Goal: Task Accomplishment & Management: Use online tool/utility

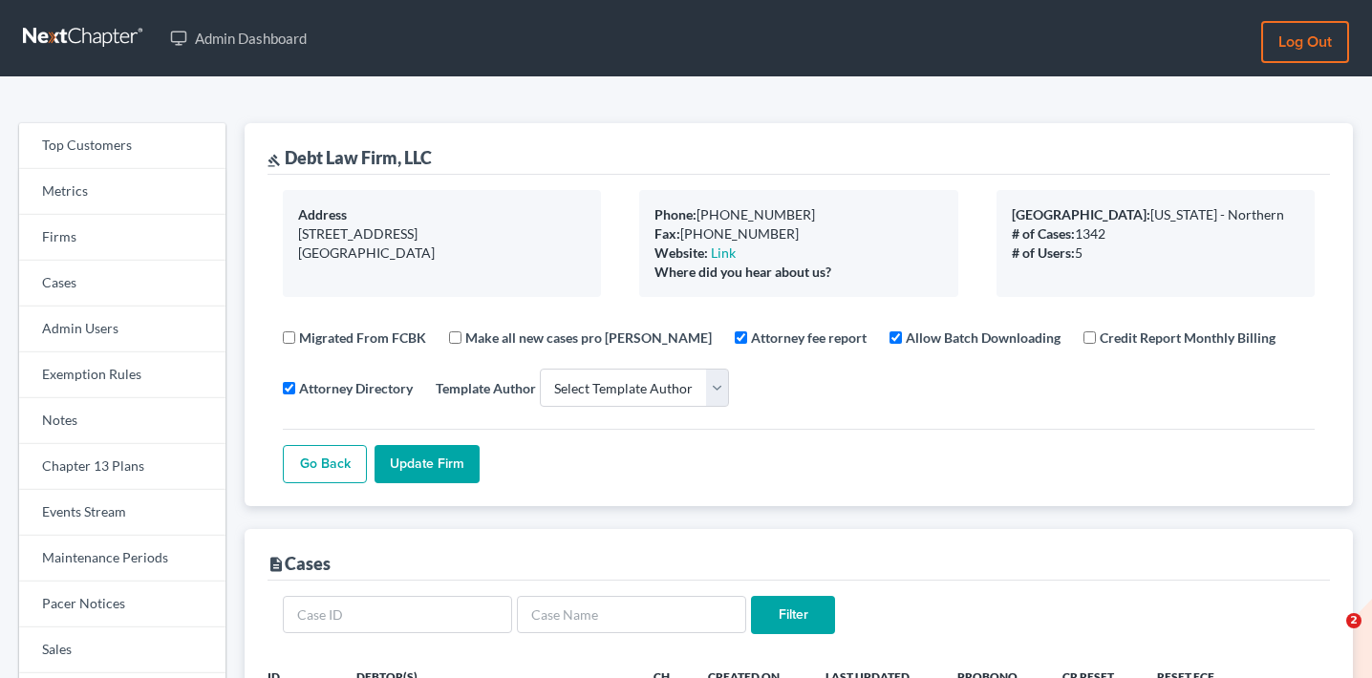
select select
click at [140, 514] on link "Events Stream" at bounding box center [122, 513] width 206 height 46
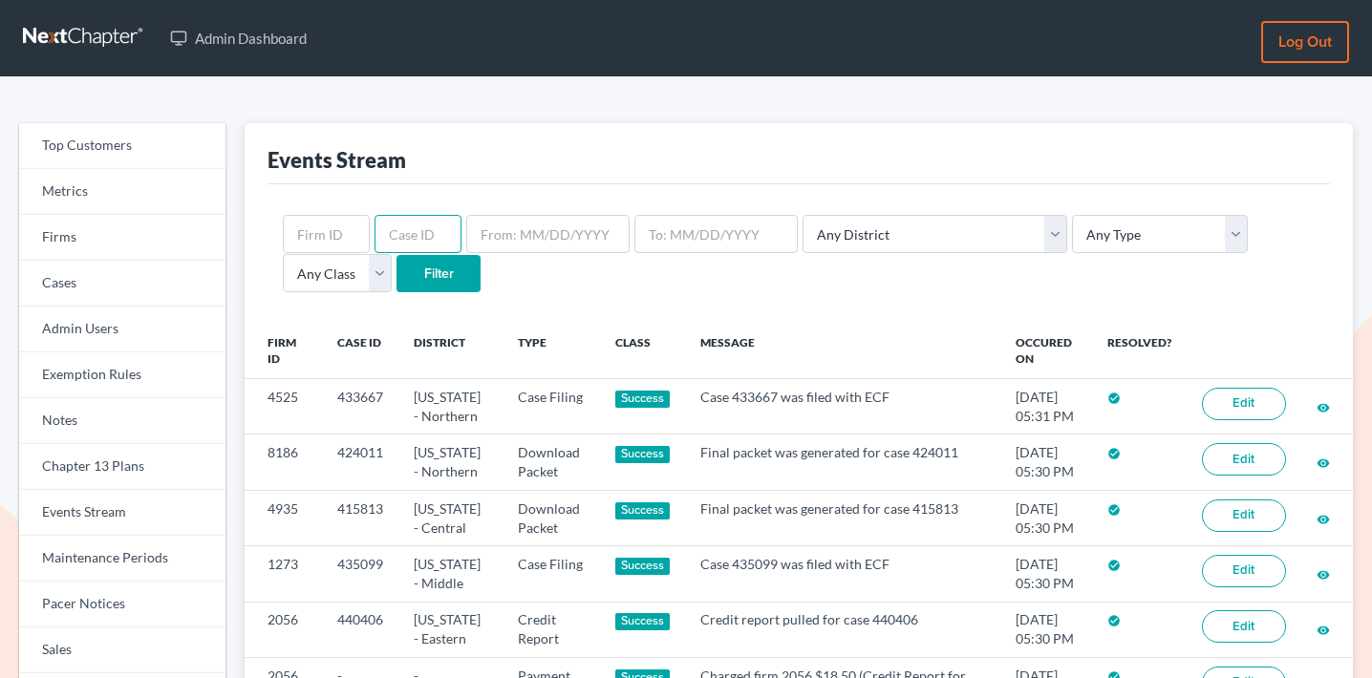
click at [404, 225] on input "text" at bounding box center [418, 234] width 87 height 38
paste input "415718"
type input "415718"
click at [397, 289] on input "Filter" at bounding box center [439, 274] width 84 height 38
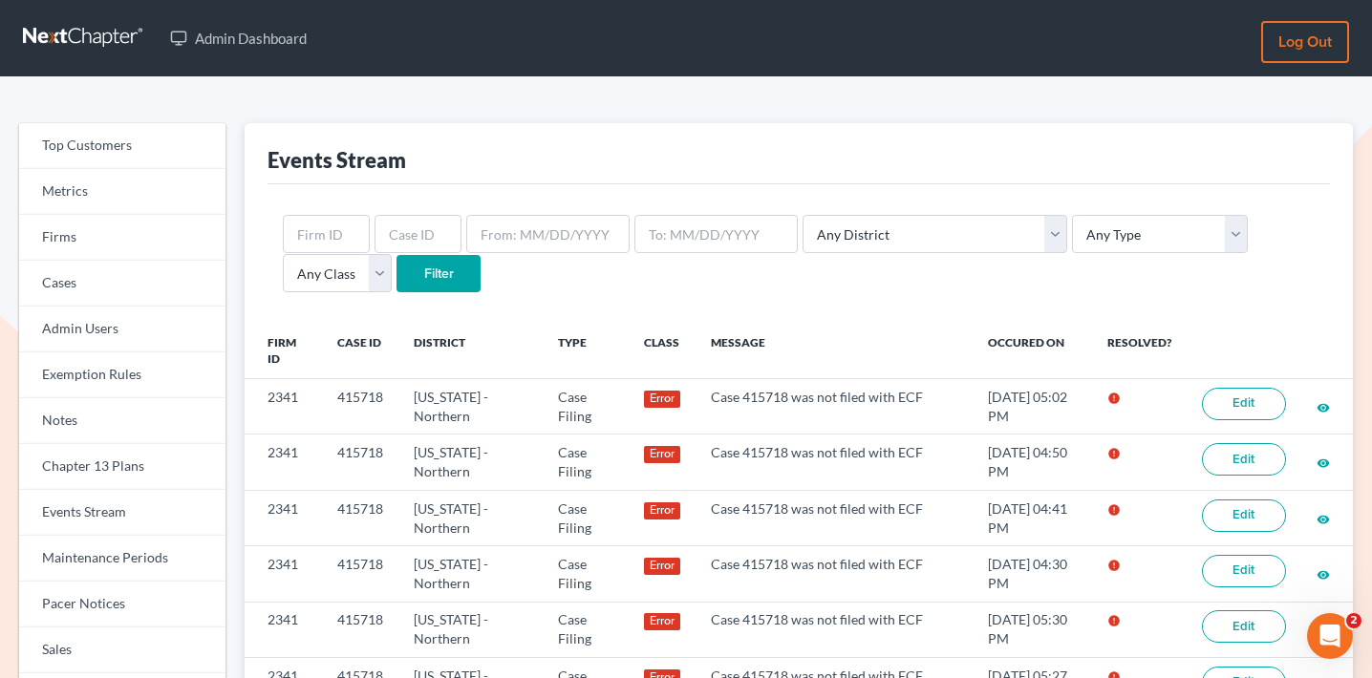
scroll to position [128, 0]
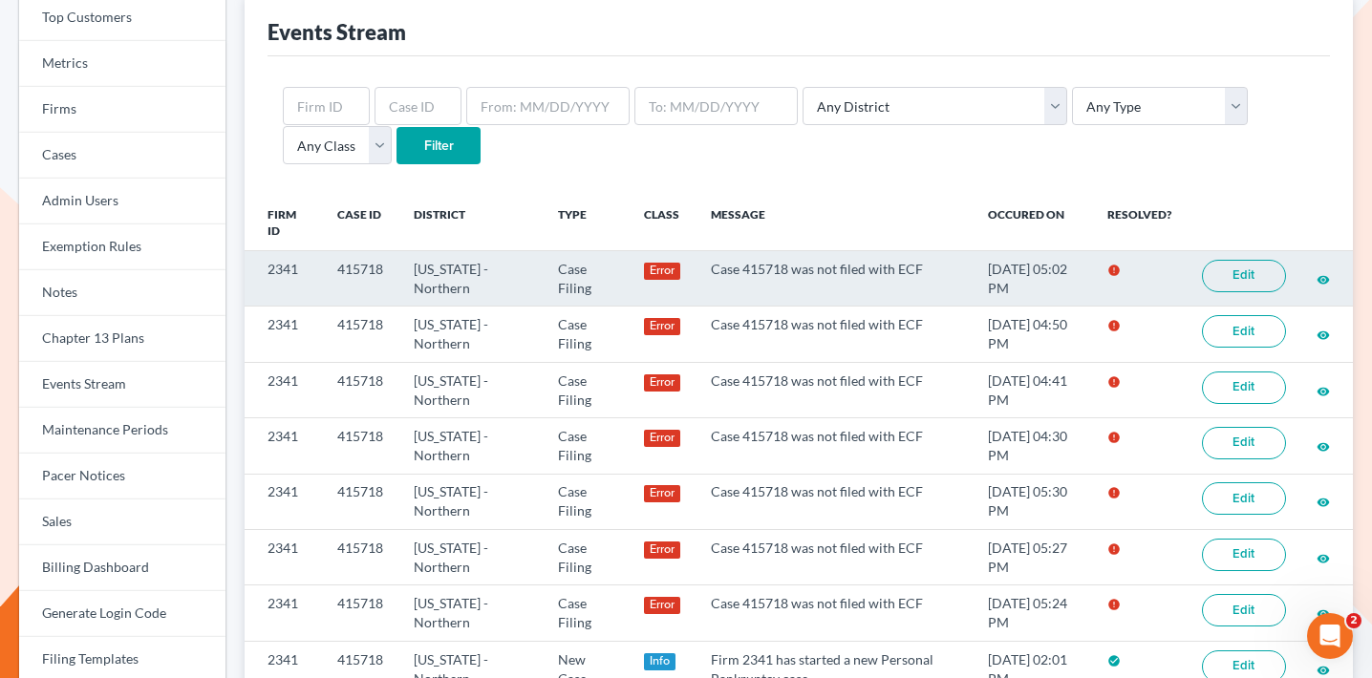
click at [1262, 273] on link "Edit" at bounding box center [1244, 276] width 84 height 32
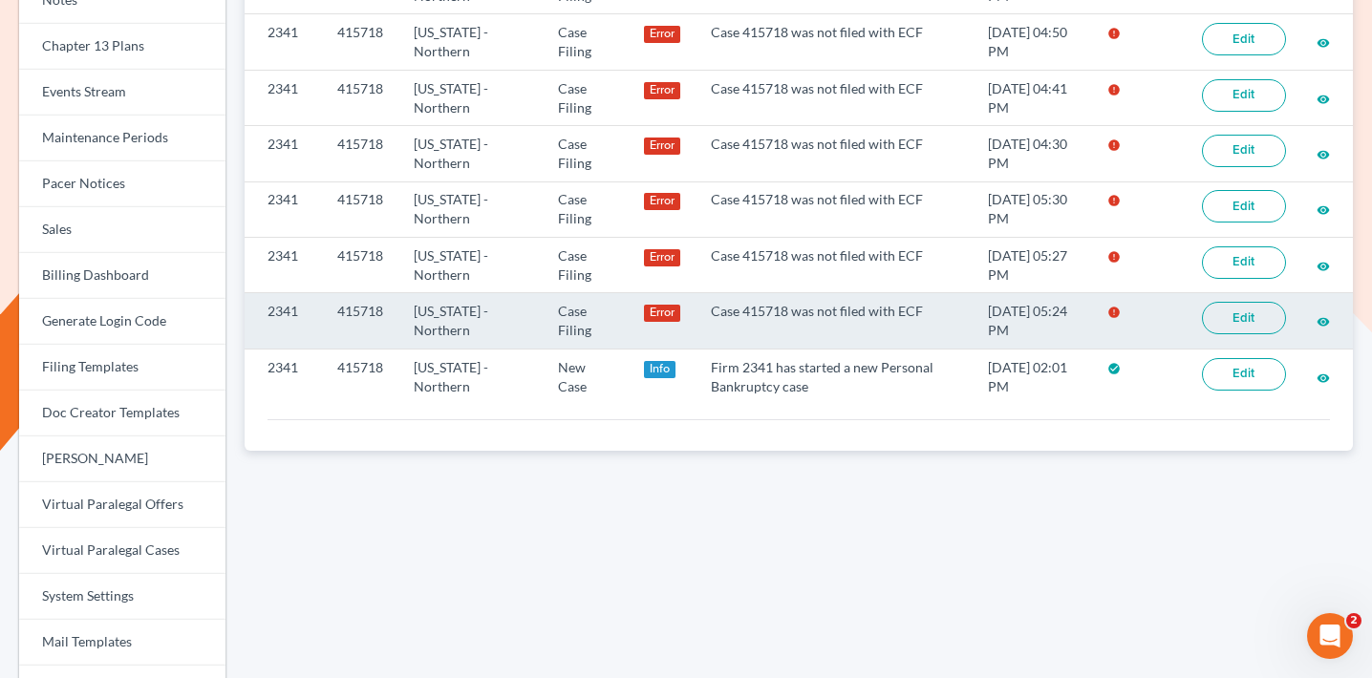
scroll to position [423, 0]
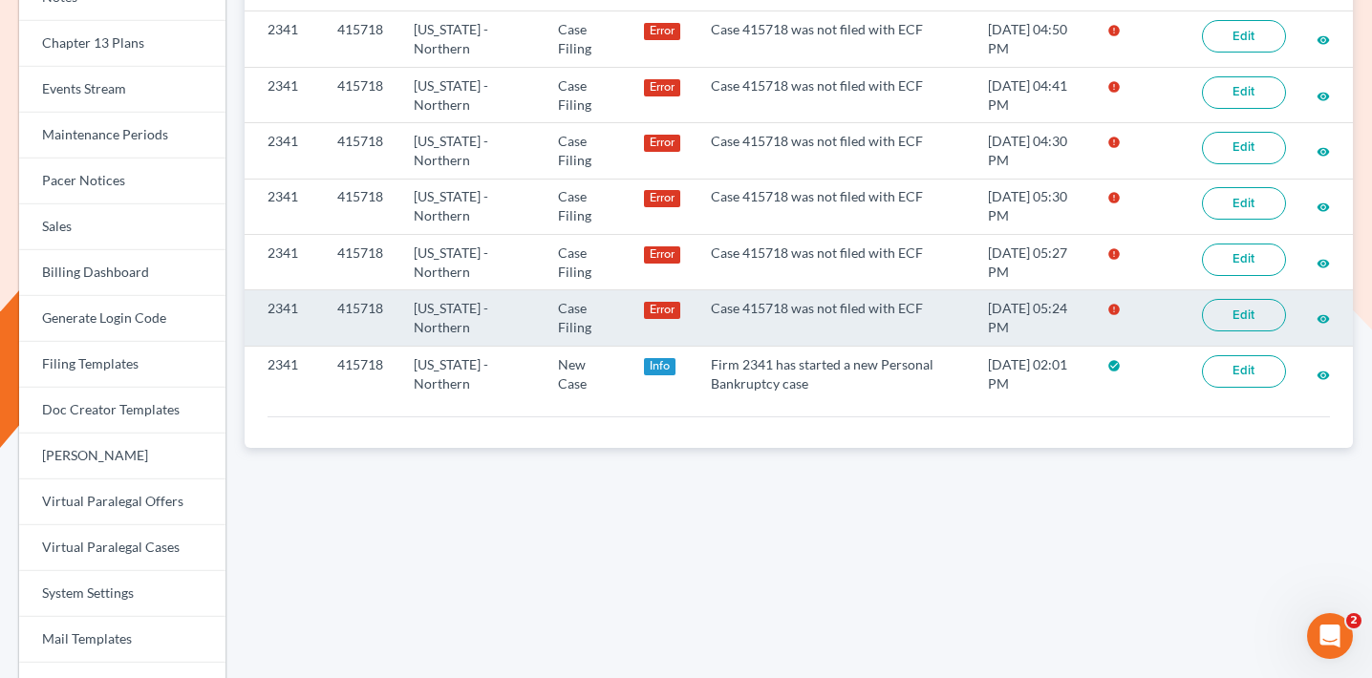
click at [1262, 305] on link "Edit" at bounding box center [1244, 315] width 84 height 32
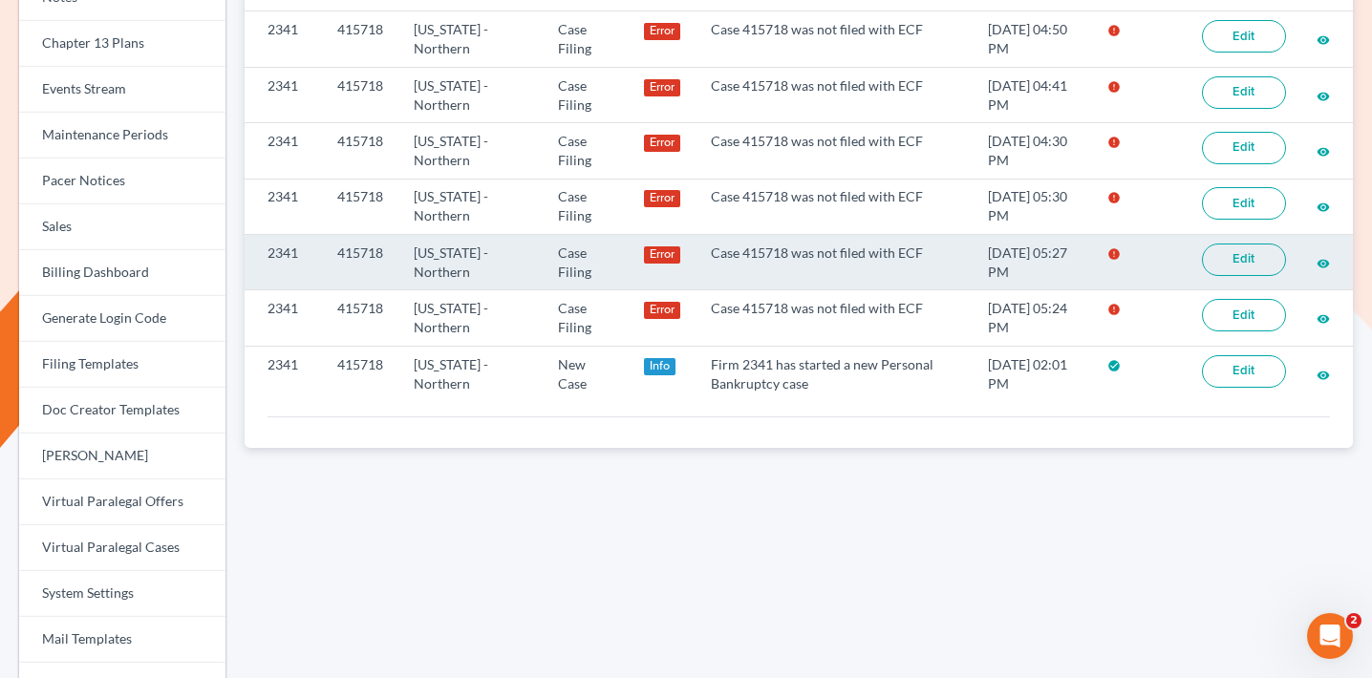
click at [1245, 251] on link "Edit" at bounding box center [1244, 260] width 84 height 32
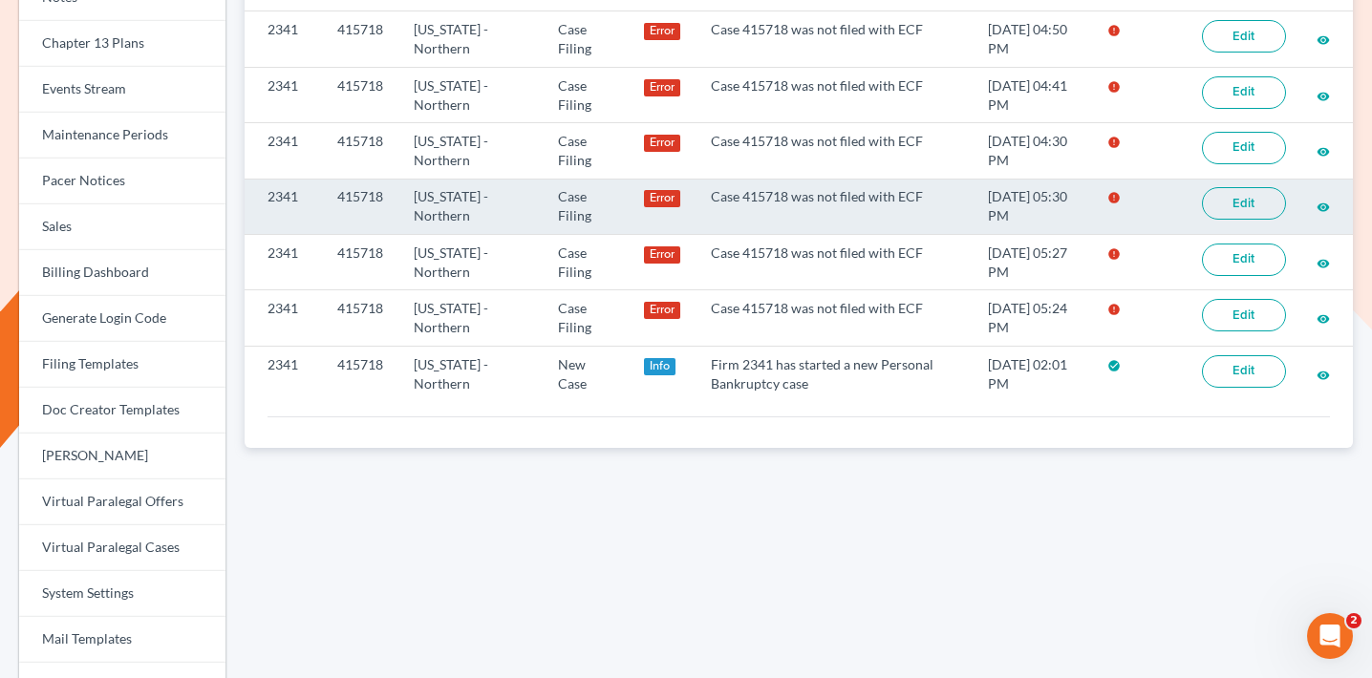
click at [1246, 195] on link "Edit" at bounding box center [1244, 203] width 84 height 32
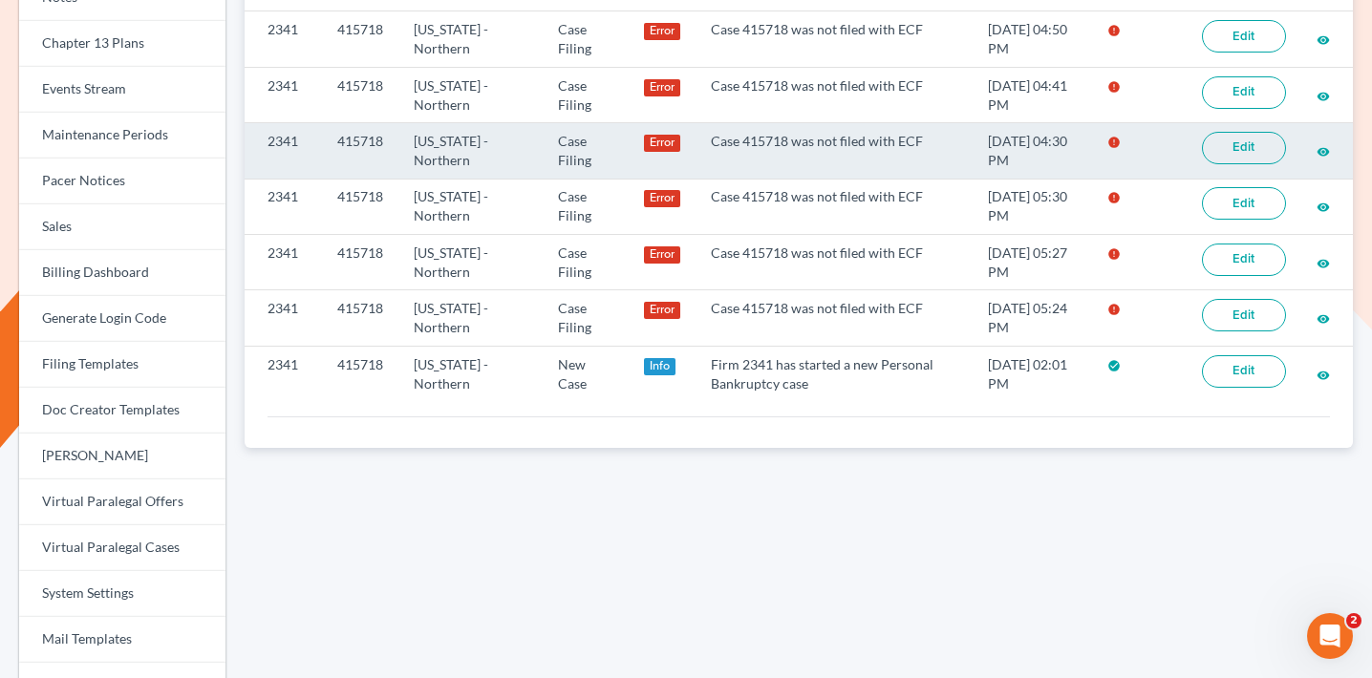
click at [1236, 139] on link "Edit" at bounding box center [1244, 148] width 84 height 32
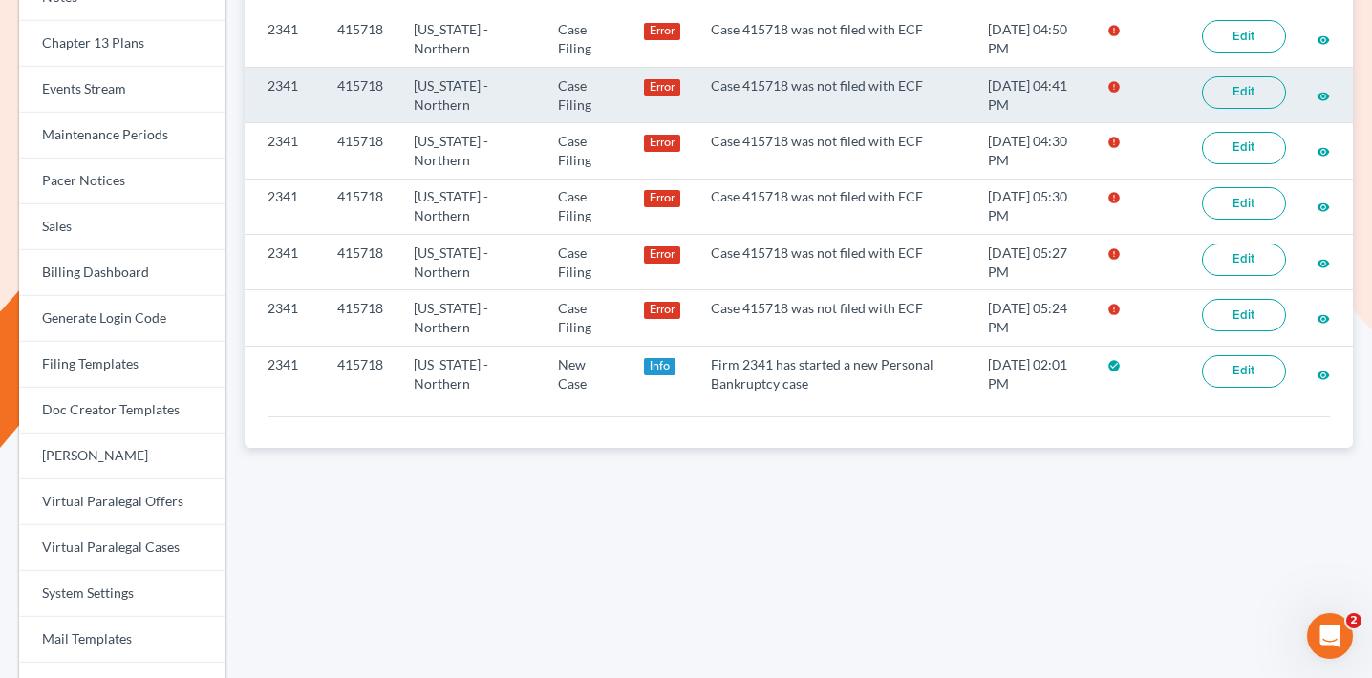
click at [1223, 92] on link "Edit" at bounding box center [1244, 92] width 84 height 32
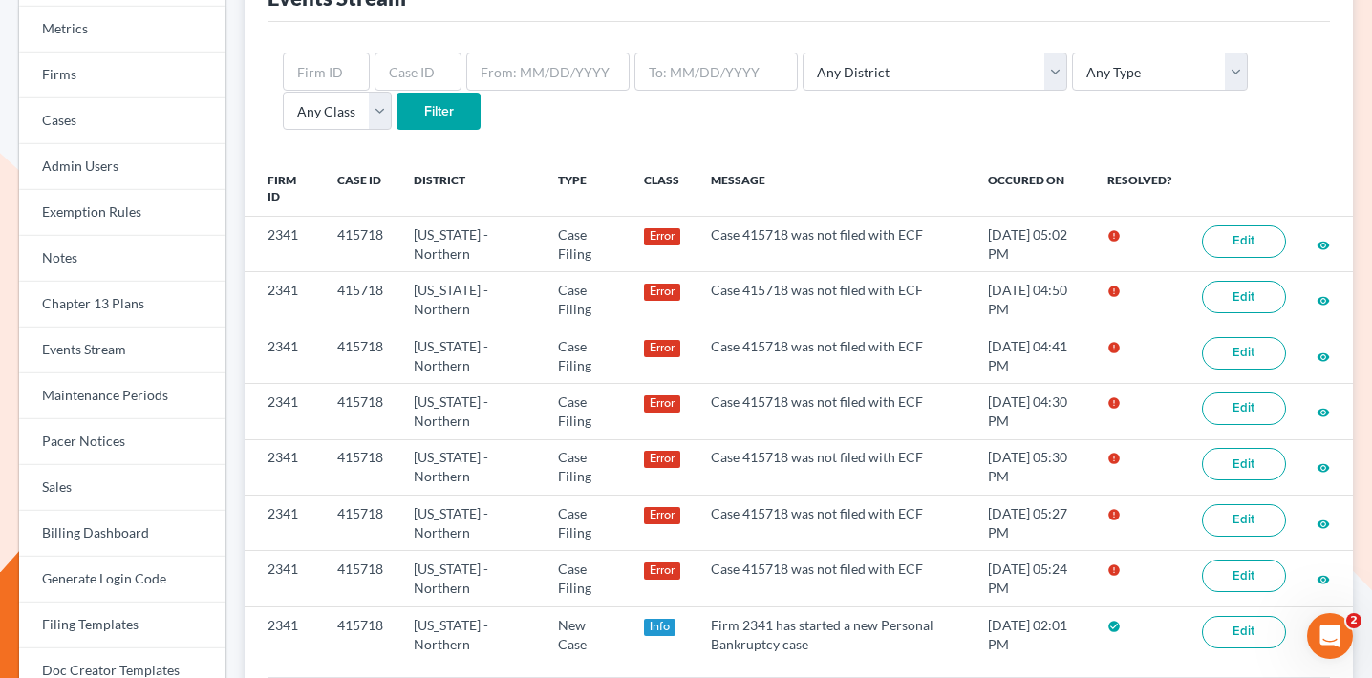
scroll to position [165, 0]
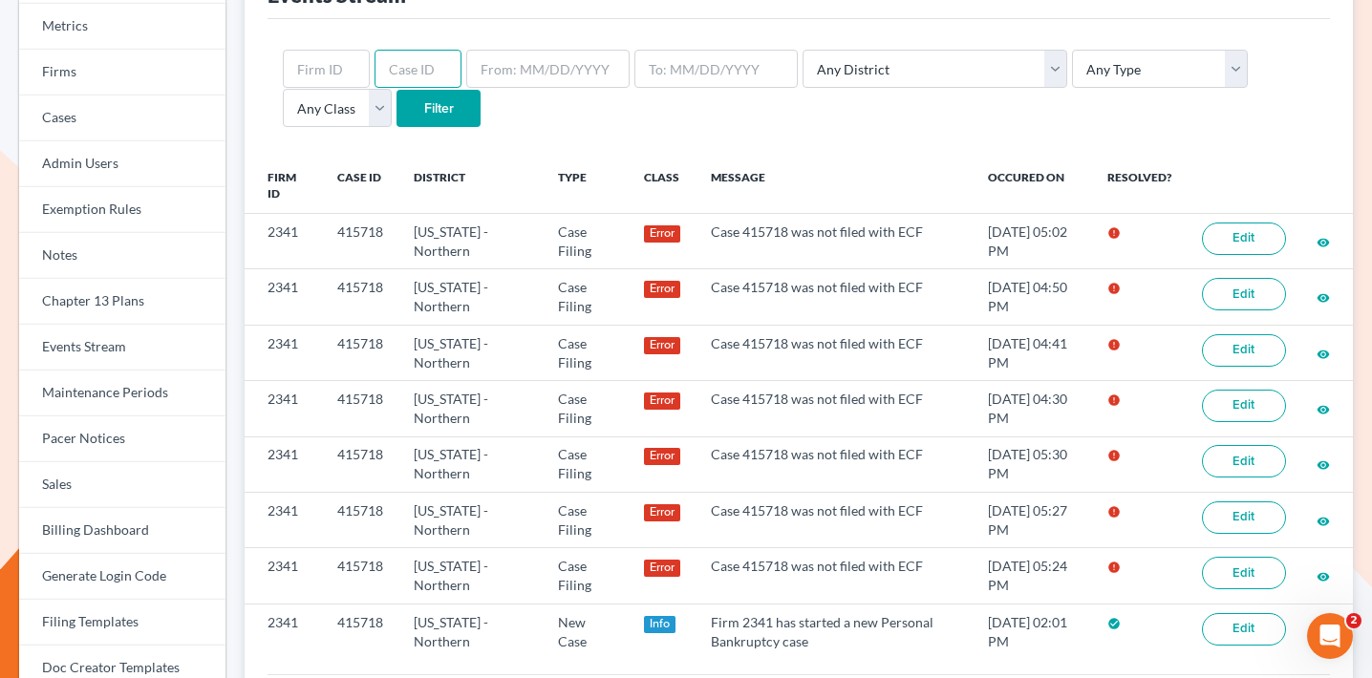
click at [394, 75] on input "text" at bounding box center [418, 69] width 87 height 38
paste input "433332"
type input "433332"
click at [397, 90] on input "Filter" at bounding box center [439, 109] width 84 height 38
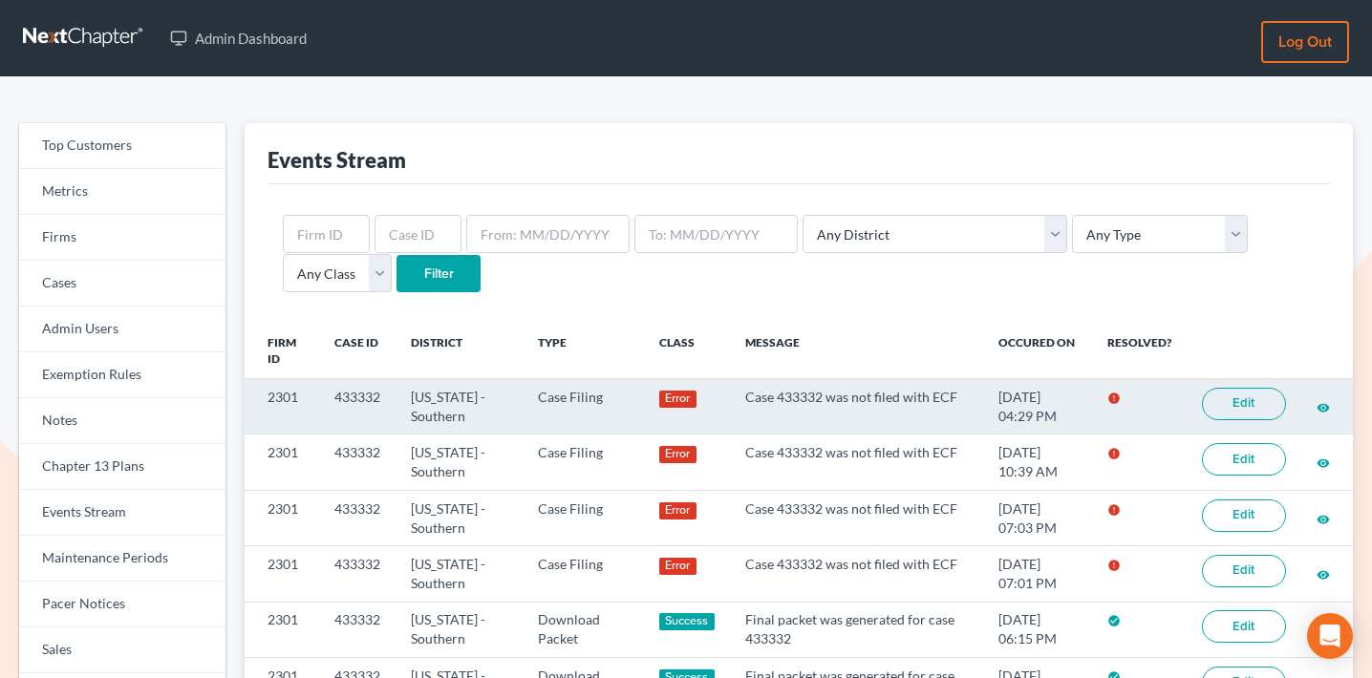
click at [1244, 403] on link "Edit" at bounding box center [1244, 404] width 84 height 32
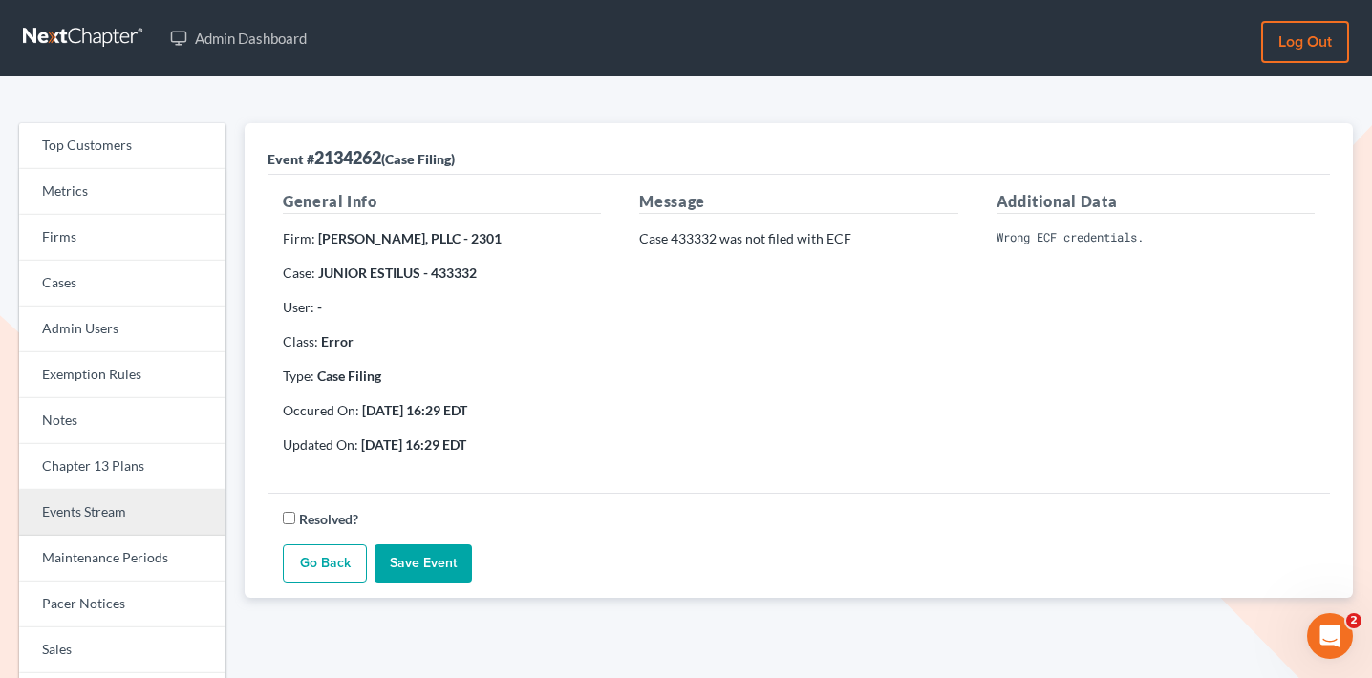
click at [112, 512] on link "Events Stream" at bounding box center [122, 513] width 206 height 46
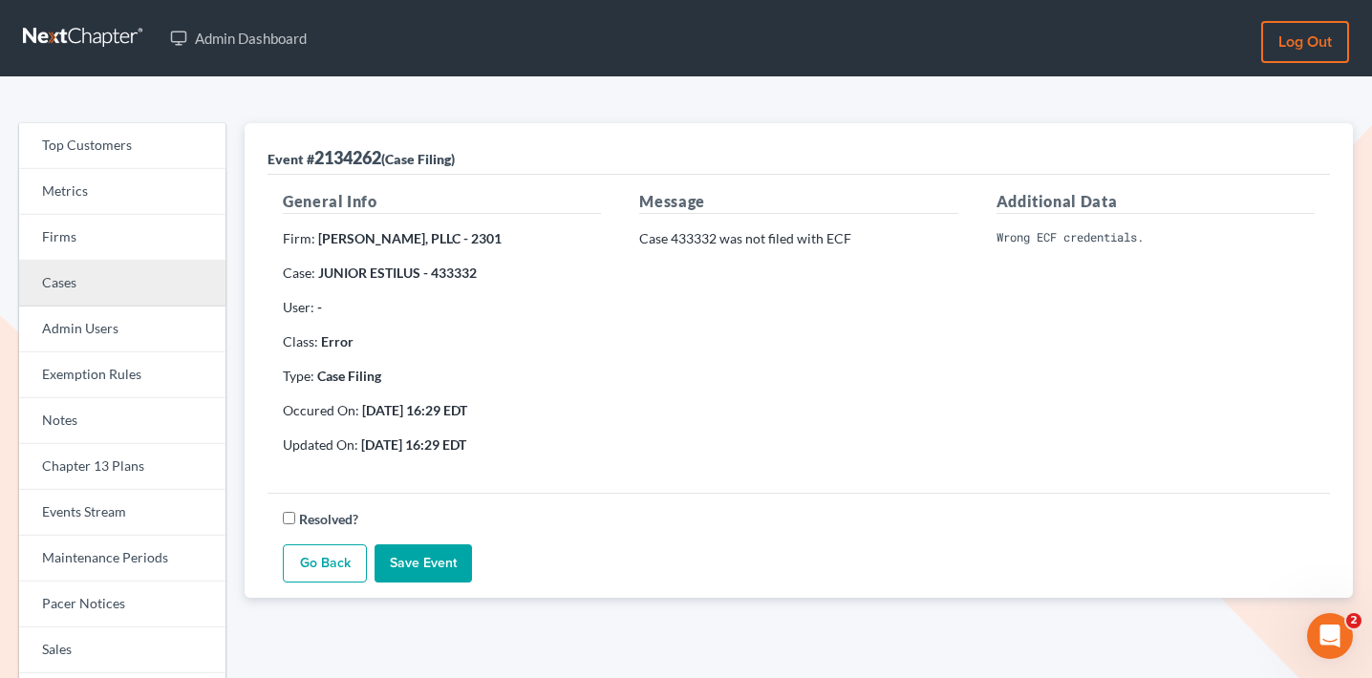
click at [162, 281] on link "Cases" at bounding box center [122, 284] width 206 height 46
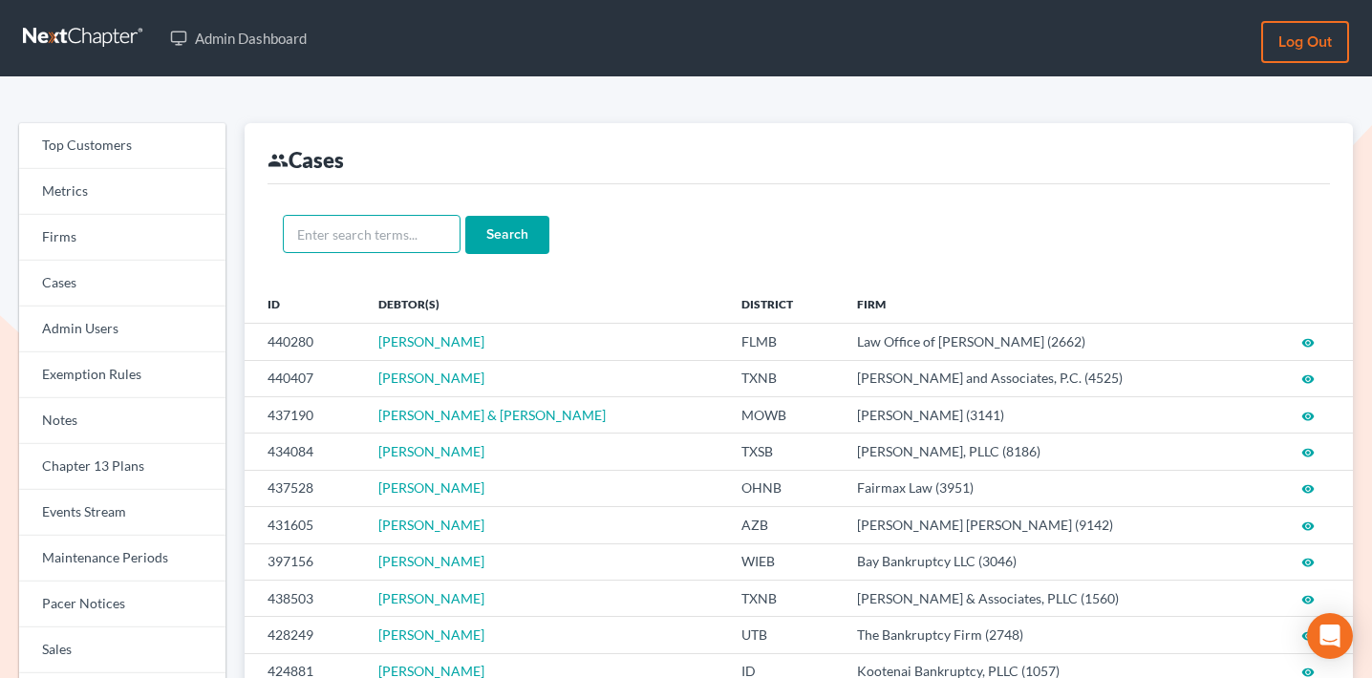
click at [399, 249] on input "text" at bounding box center [372, 234] width 178 height 38
paste input "[PERSON_NAME]"
type input "[PERSON_NAME]"
click at [465, 216] on input "Search" at bounding box center [507, 235] width 84 height 38
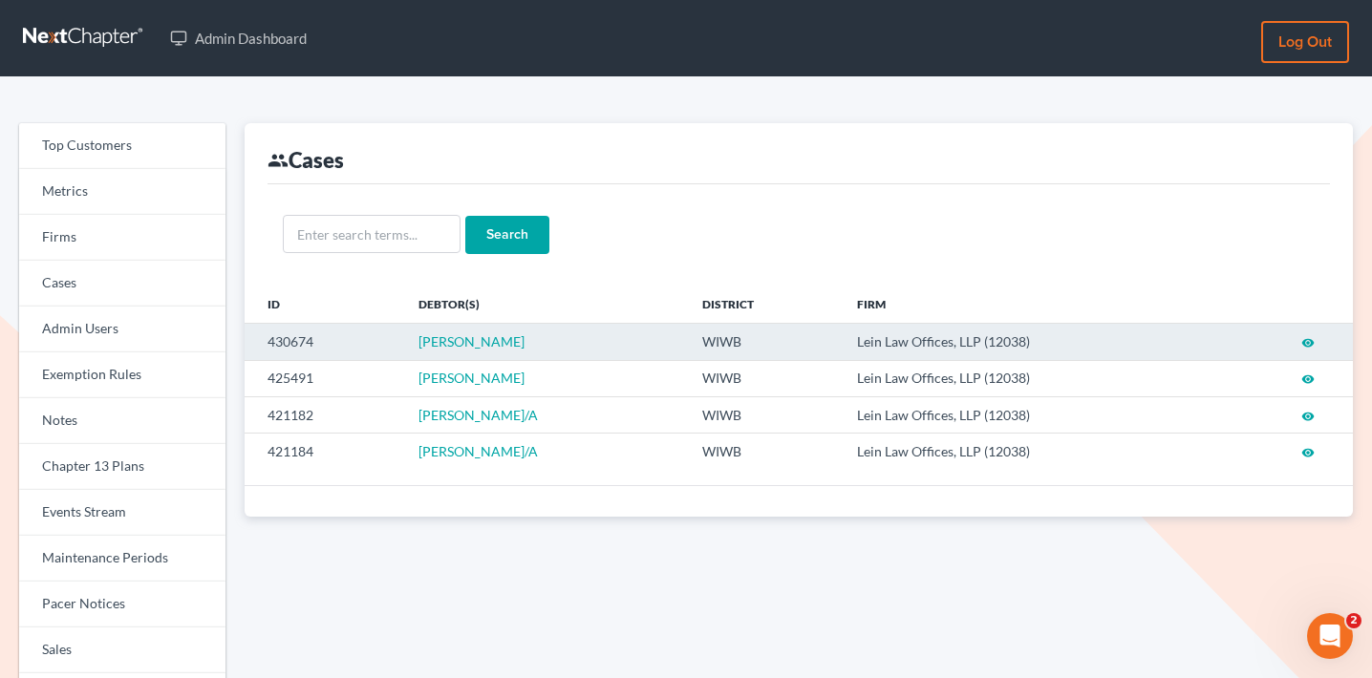
click at [290, 350] on td "430674" at bounding box center [324, 342] width 159 height 36
copy td "430674"
